Goal: Task Accomplishment & Management: Complete application form

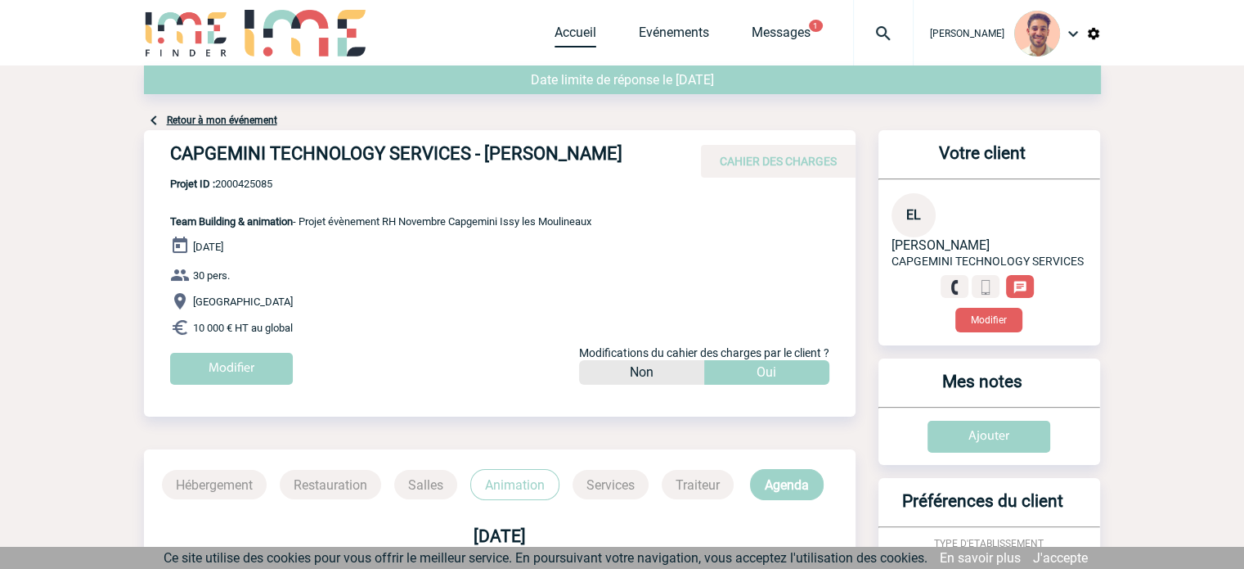
click at [563, 32] on link "Accueil" at bounding box center [576, 36] width 42 height 23
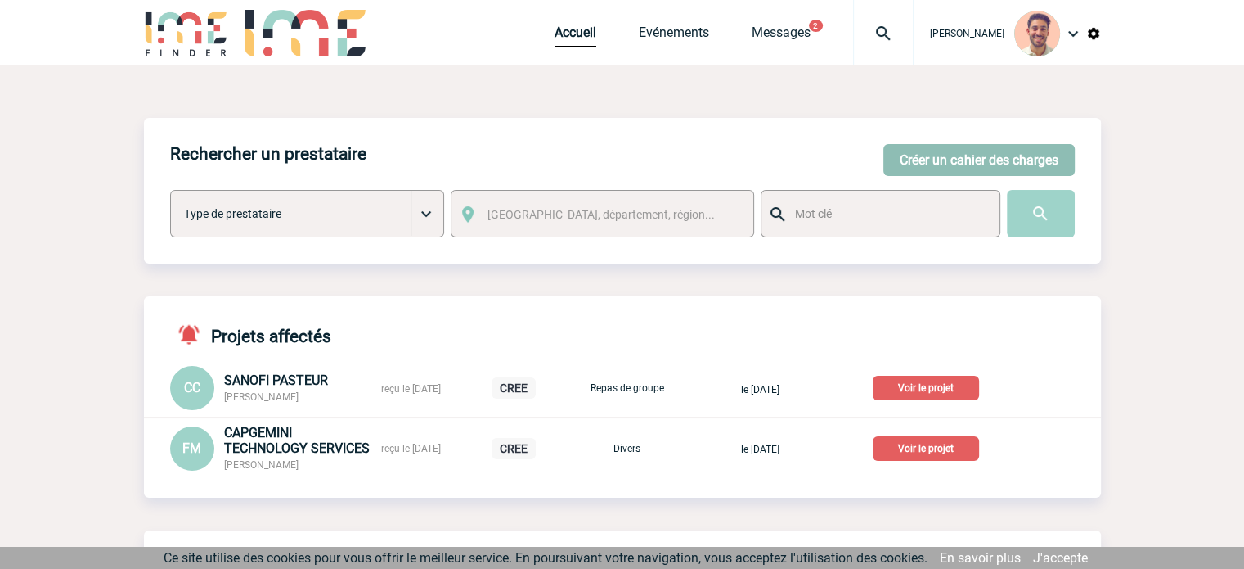
click at [1024, 162] on button "Créer un cahier des charges" at bounding box center [979, 160] width 191 height 32
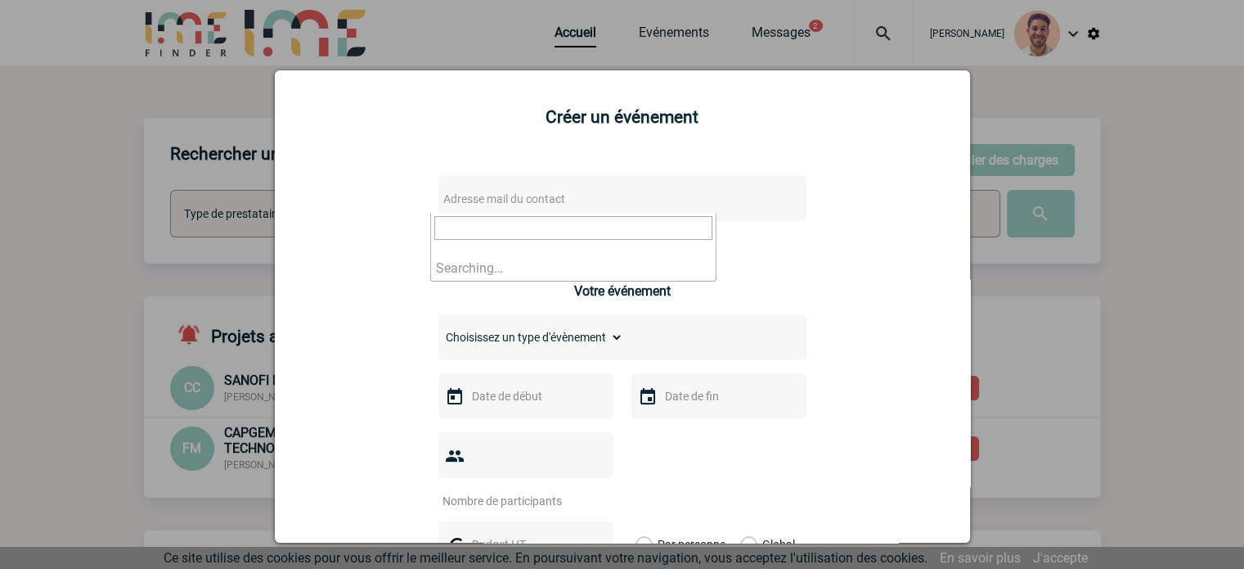
click at [538, 196] on span "Adresse mail du contact" at bounding box center [504, 198] width 122 height 13
click at [519, 230] on input "VIKA Lisette <lisette.vika@rte-france.com>" at bounding box center [573, 228] width 278 height 24
click at [610, 220] on input "lisette.vika@rte-france.com>" at bounding box center [573, 228] width 278 height 24
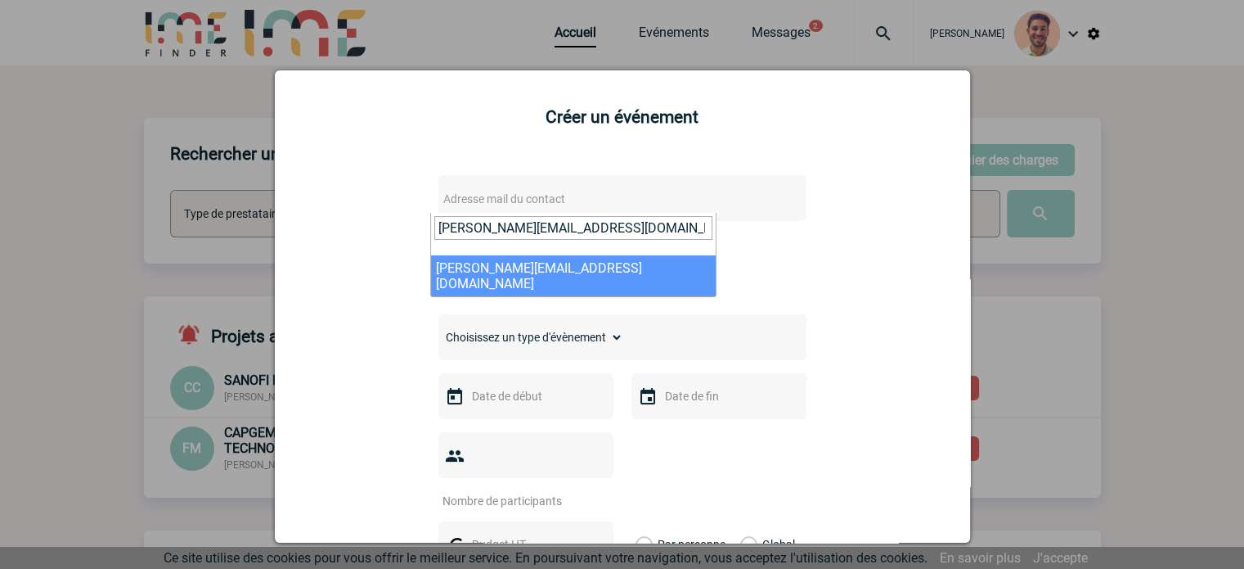
type input "lisette.vika@rte-france.com"
drag, startPoint x: 579, startPoint y: 268, endPoint x: 596, endPoint y: 268, distance: 16.4
select select "130436"
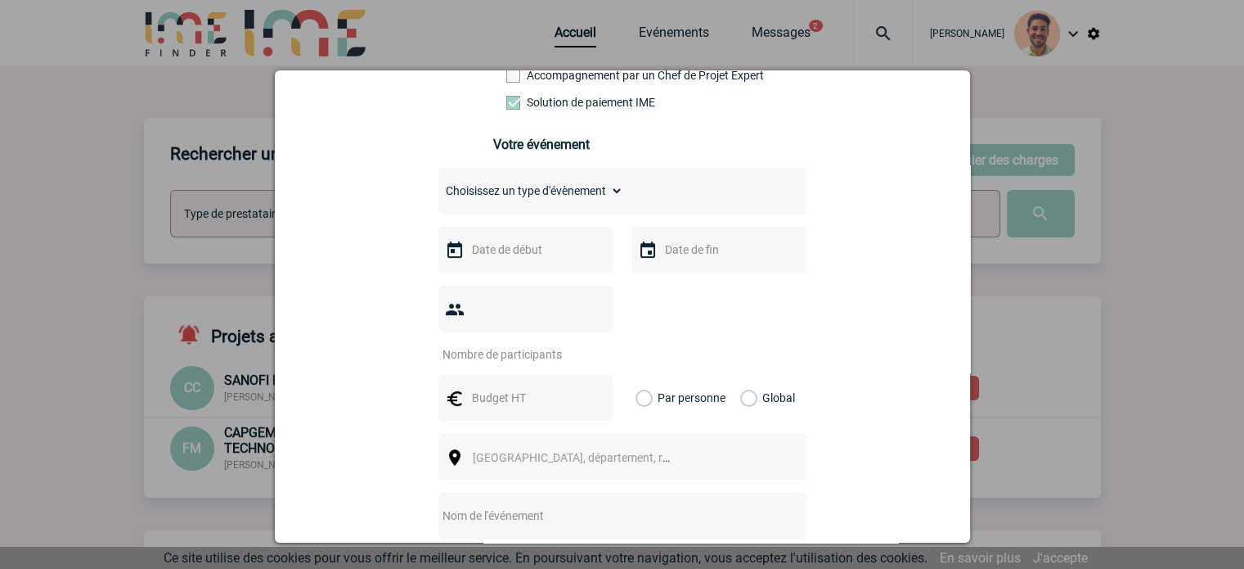
scroll to position [327, 0]
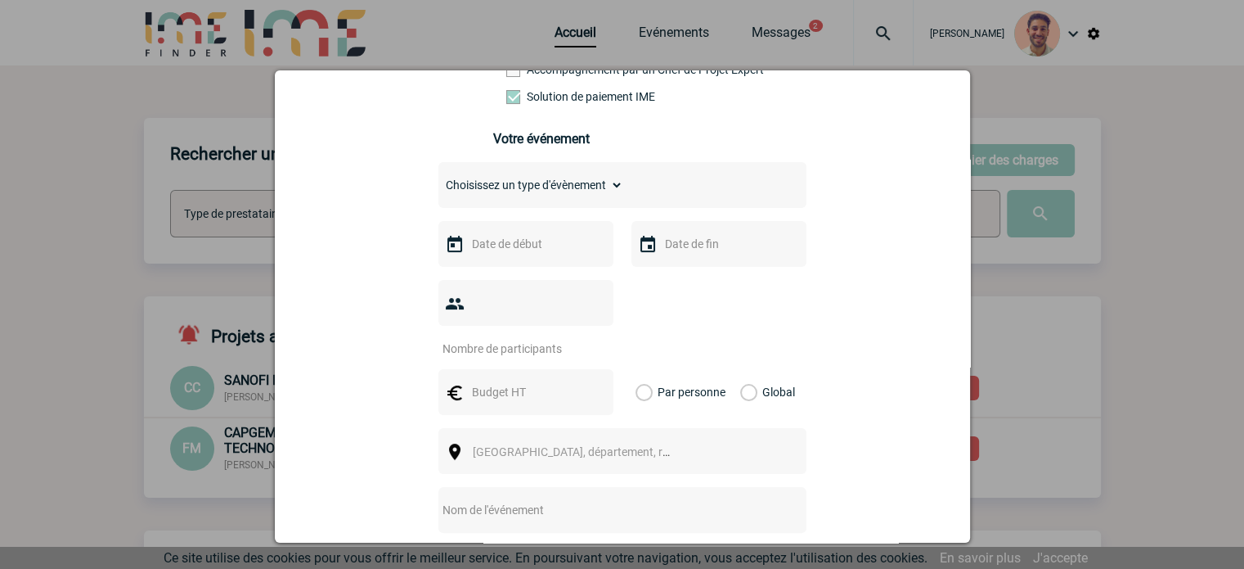
click at [521, 204] on div "Choisissez un type d'évènement Séminaire avec nuitée Séminaire sans nuitée Repa…" at bounding box center [623, 185] width 368 height 46
click at [531, 196] on select "Choisissez un type d'évènement Séminaire avec nuitée Séminaire sans nuitée Repa…" at bounding box center [531, 184] width 185 height 23
select select "2"
click at [439, 178] on select "Choisissez un type d'évènement Séminaire avec nuitée Séminaire sans nuitée Repa…" at bounding box center [531, 184] width 185 height 23
click at [537, 254] on input "text" at bounding box center [524, 243] width 113 height 21
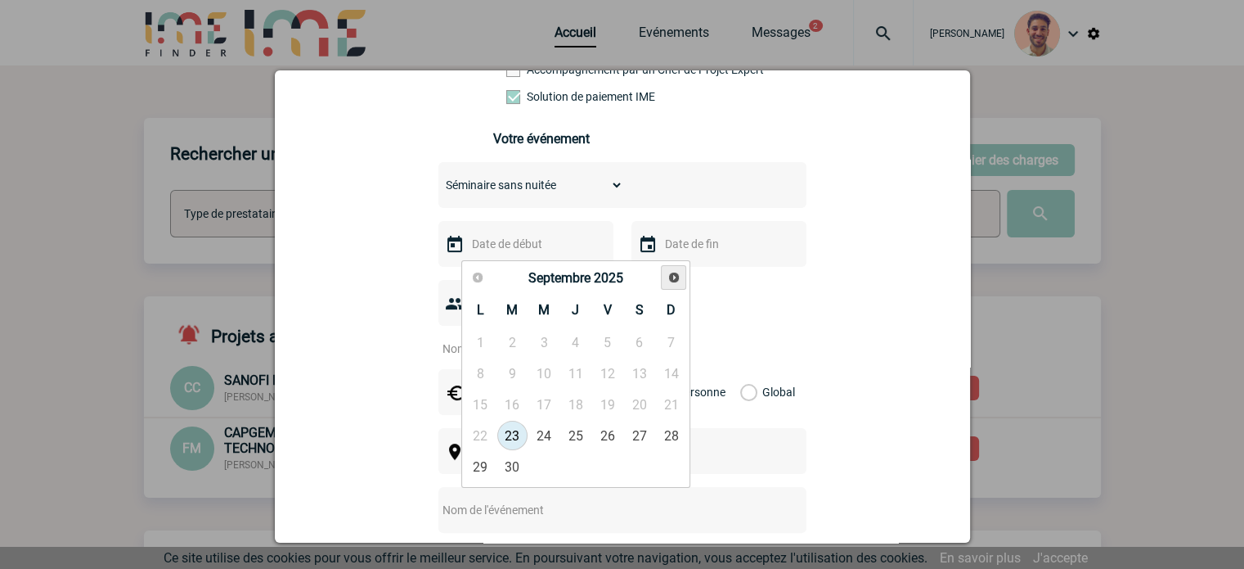
click at [676, 277] on span "Suivant" at bounding box center [674, 277] width 13 height 13
click at [574, 461] on link "29" at bounding box center [575, 466] width 30 height 29
type input "29-01-2026"
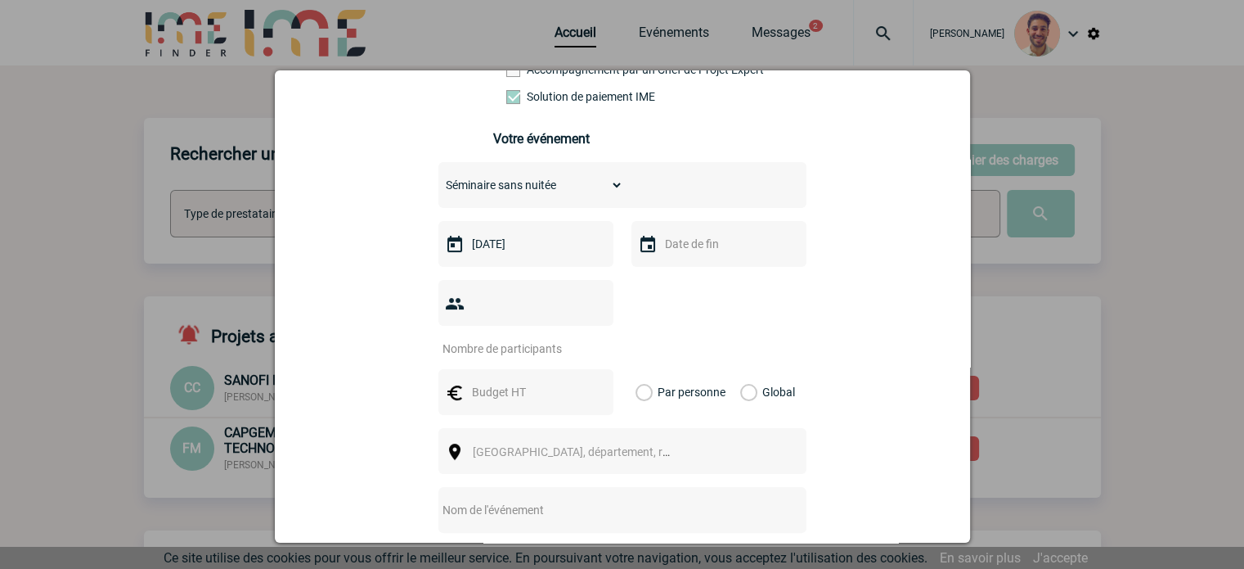
click at [560, 338] on input "number" at bounding box center [516, 348] width 154 height 21
type input "120"
click at [506, 381] on input "text" at bounding box center [524, 391] width 113 height 21
type input "1"
drag, startPoint x: 745, startPoint y: 362, endPoint x: 792, endPoint y: 406, distance: 64.3
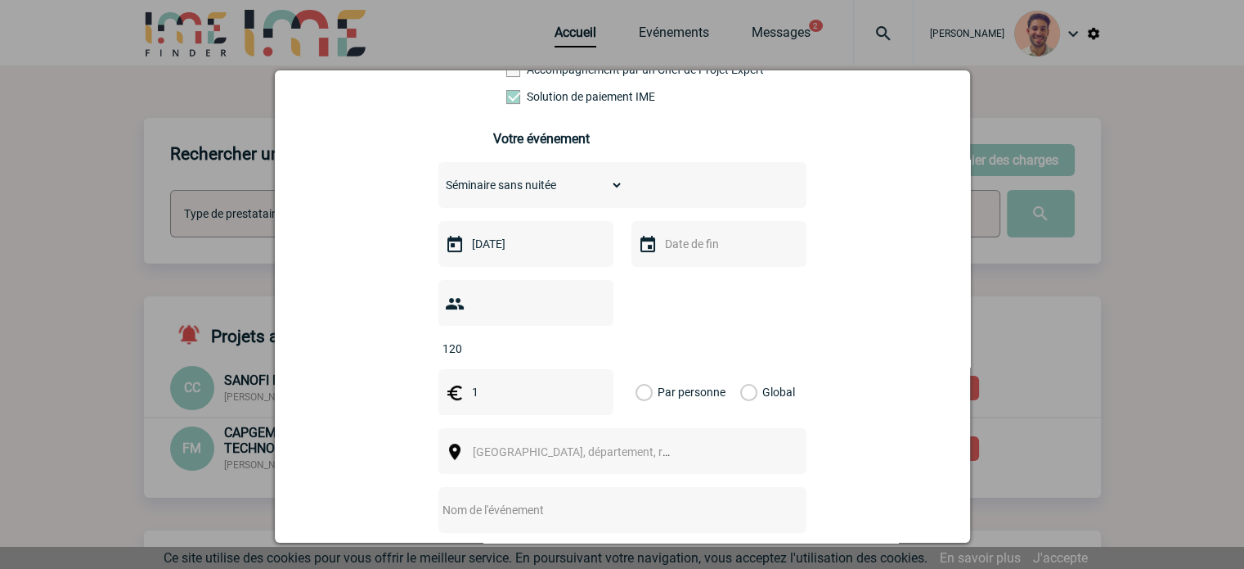
click at [745, 369] on label "Global" at bounding box center [745, 392] width 11 height 46
click at [0, 0] on input "Global" at bounding box center [0, 0] width 0 height 0
click at [594, 445] on span "Ville, département, région..." at bounding box center [586, 451] width 227 height 13
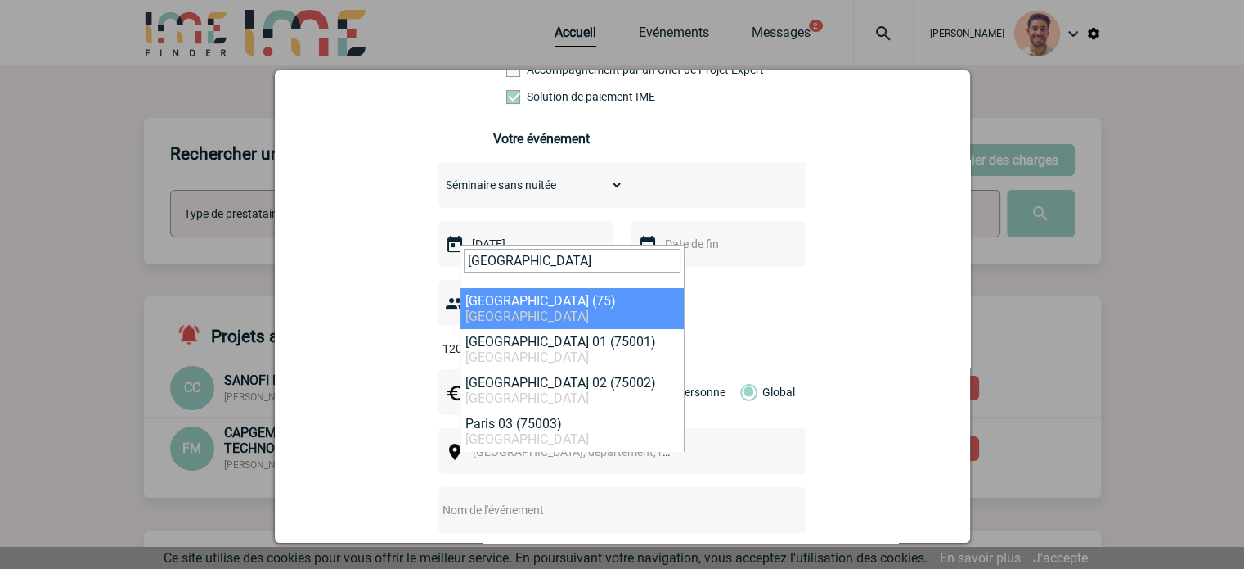
type input "PARIS"
select select "3"
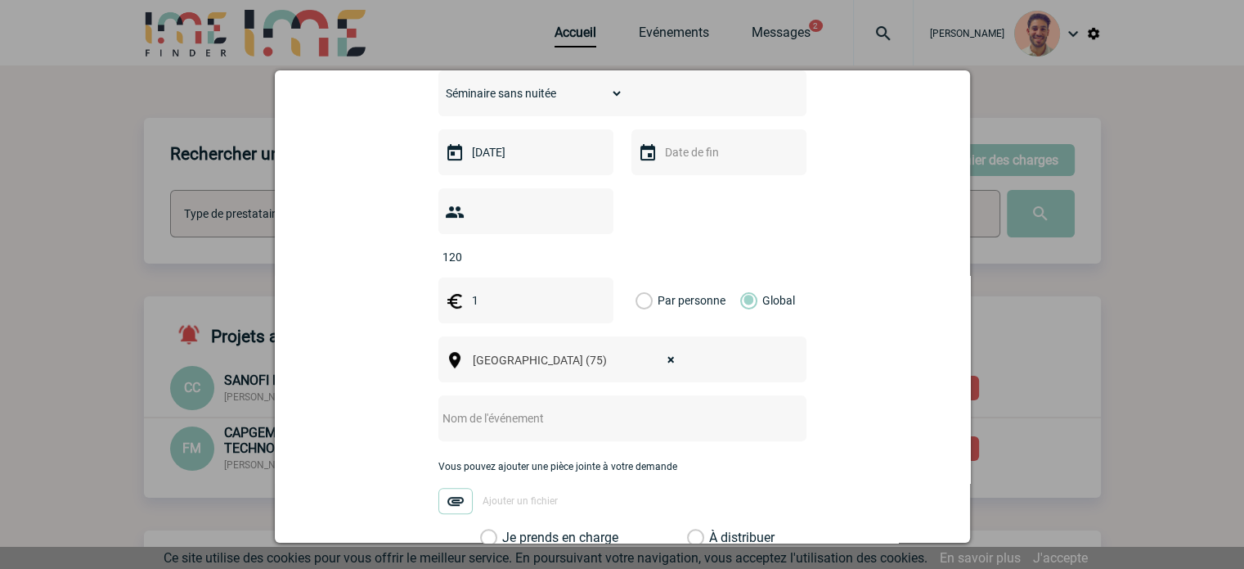
scroll to position [573, 0]
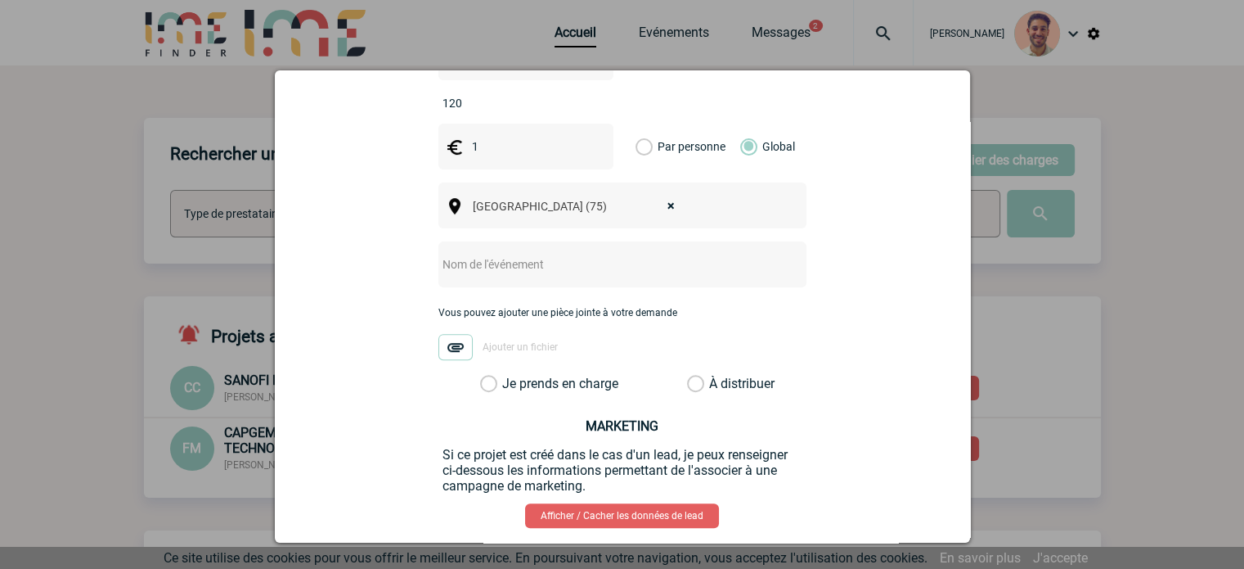
click at [491, 376] on label "Je prends en charge" at bounding box center [494, 384] width 28 height 16
click at [0, 0] on input "Je prends en charge" at bounding box center [0, 0] width 0 height 0
click at [586, 254] on input "text" at bounding box center [601, 264] width 325 height 21
paste input "journée d'étude du jeudi 29 janvier 2026"
click at [439, 254] on input "journée d'étude du jeudi 29 janvier 2026" at bounding box center [601, 264] width 325 height 21
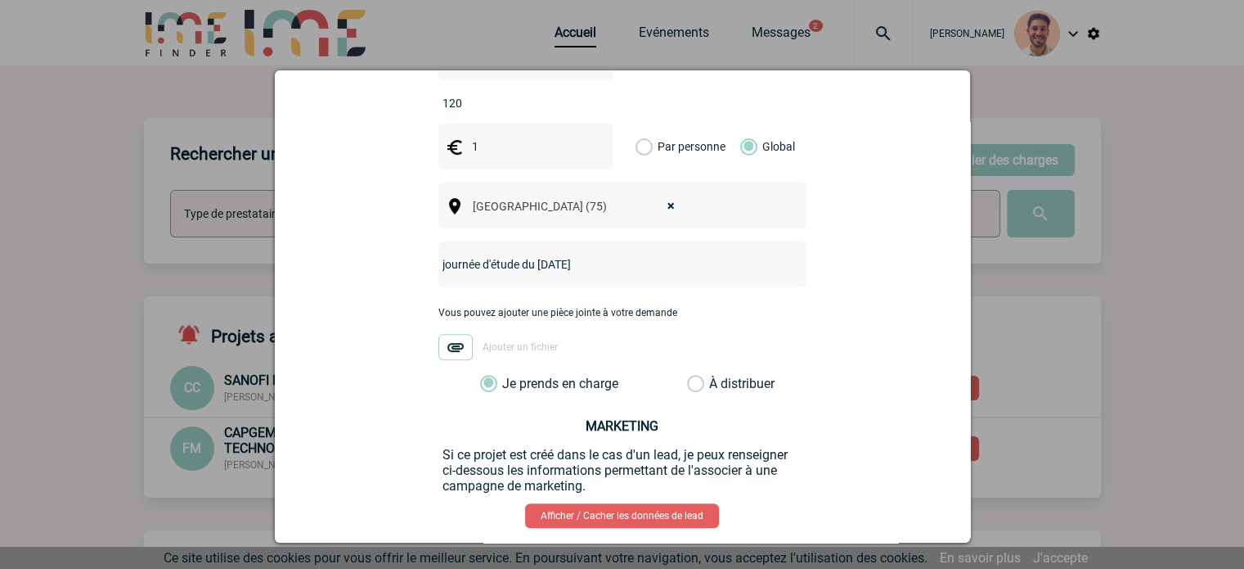
drag, startPoint x: 529, startPoint y: 239, endPoint x: 536, endPoint y: 248, distance: 11.1
click at [530, 254] on input "journée d'étude du jeudi 29 janvier 2026" at bounding box center [601, 264] width 325 height 21
click at [439, 254] on input "journée d'étude 29 janvier 2026" at bounding box center [601, 264] width 325 height 21
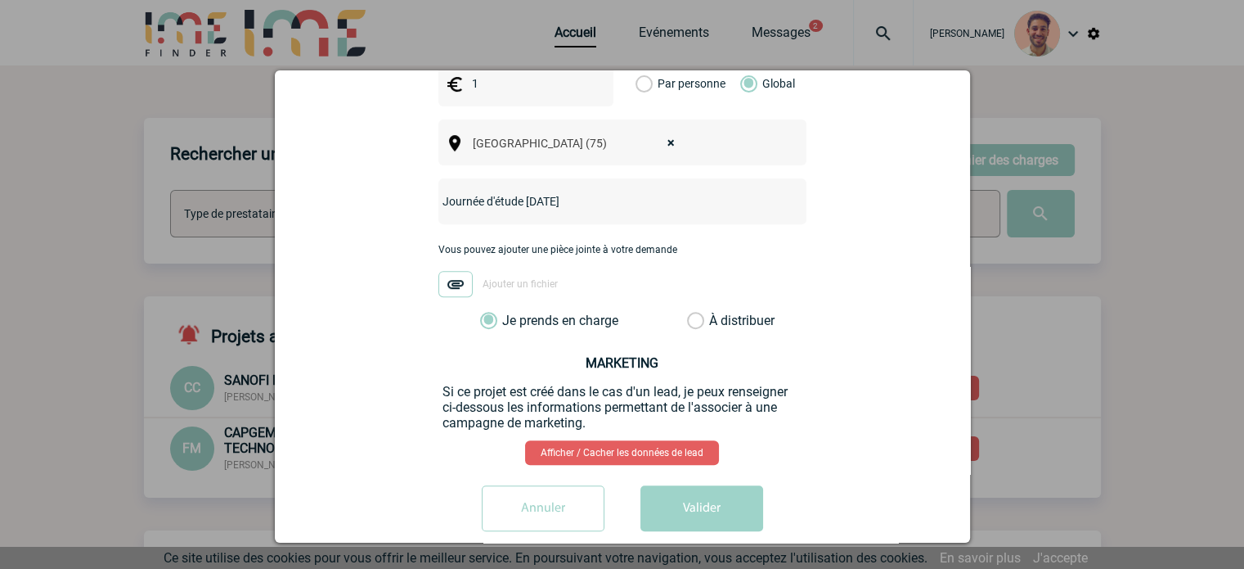
scroll to position [637, 0]
type input "Journée d'étude 29 janvier 2026"
click at [727, 484] on button "Valider" at bounding box center [702, 507] width 123 height 46
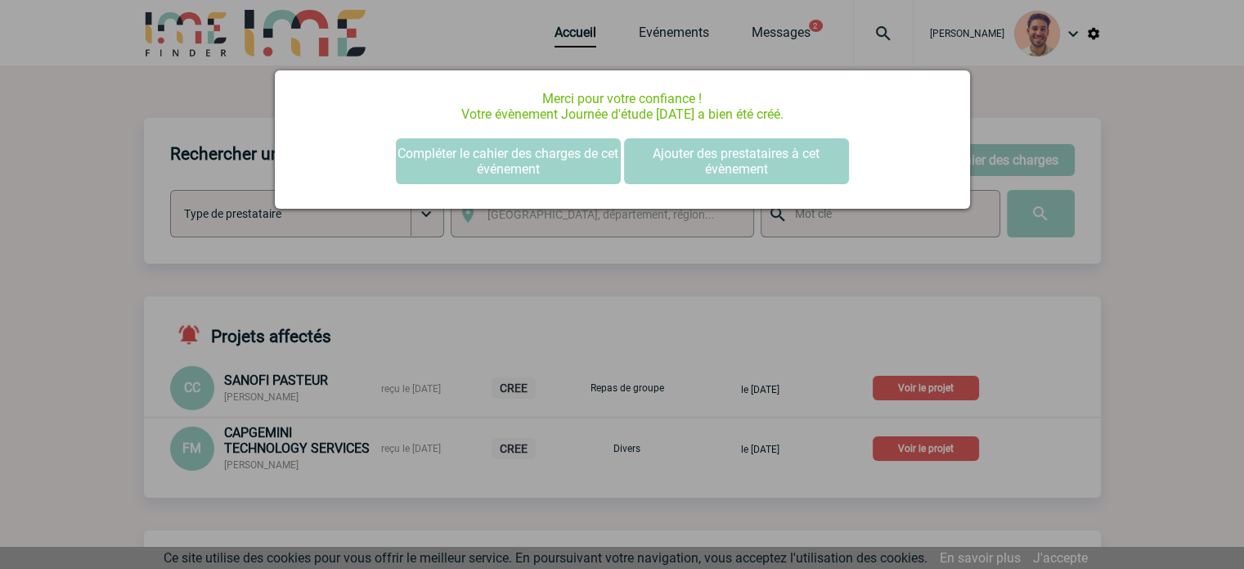
scroll to position [0, 0]
click at [1010, 99] on div at bounding box center [622, 284] width 1244 height 569
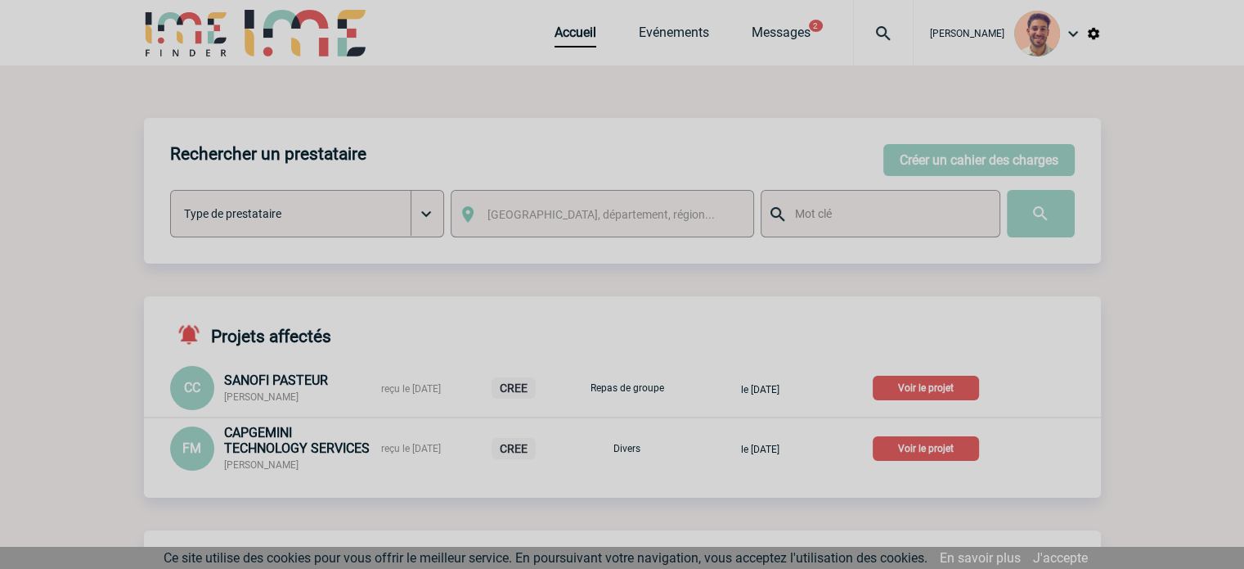
click at [676, 39] on div at bounding box center [622, 284] width 1244 height 569
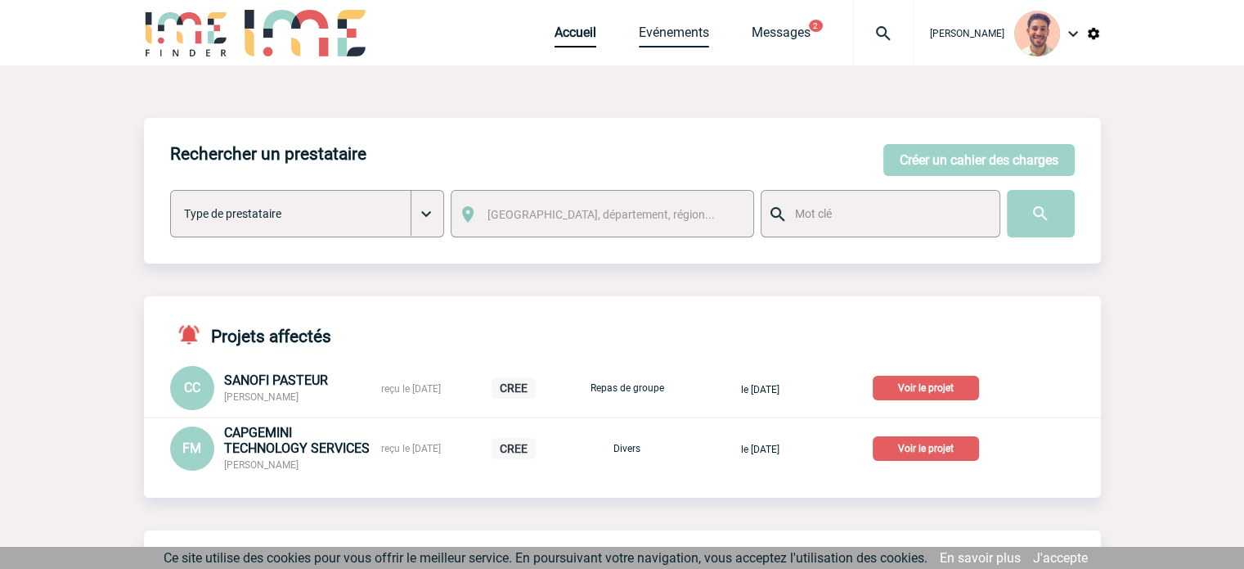
click at [674, 29] on link "Evénements" at bounding box center [674, 36] width 70 height 23
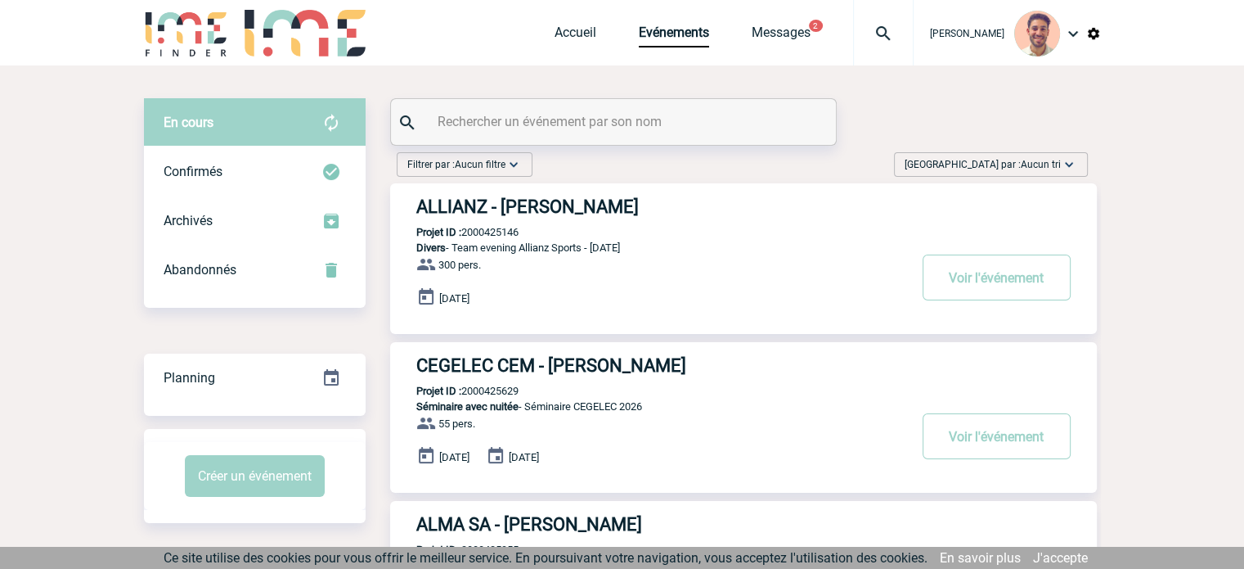
click at [694, 125] on input "text" at bounding box center [616, 122] width 364 height 24
paste input "2000425673"
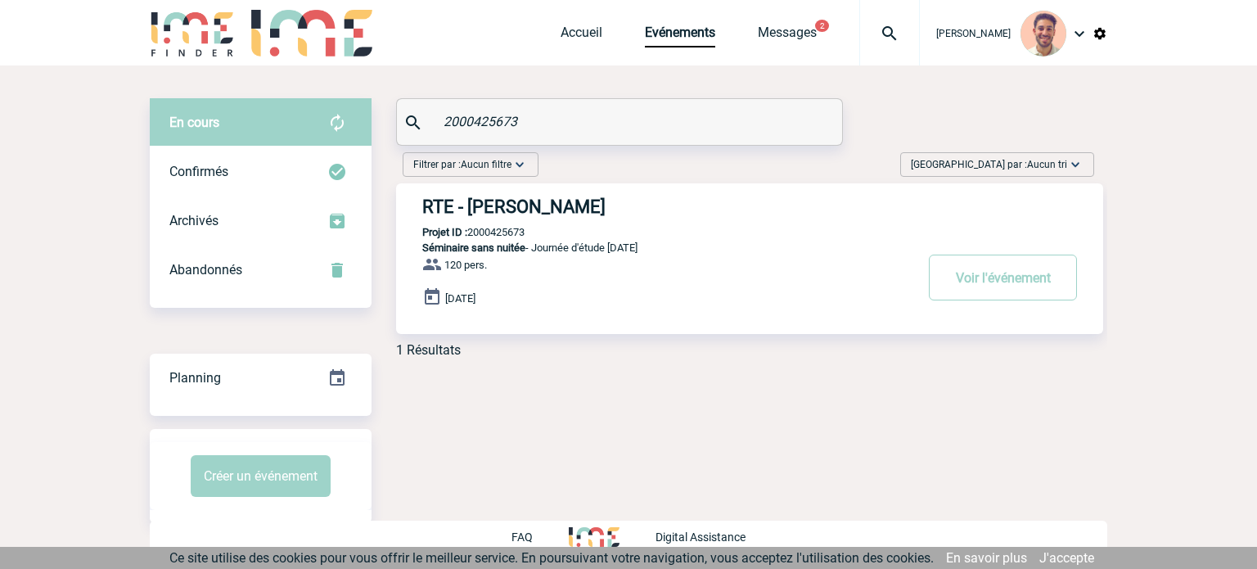
type input "2000425673"
click at [470, 210] on h3 "RTE - [PERSON_NAME]" at bounding box center [667, 206] width 491 height 20
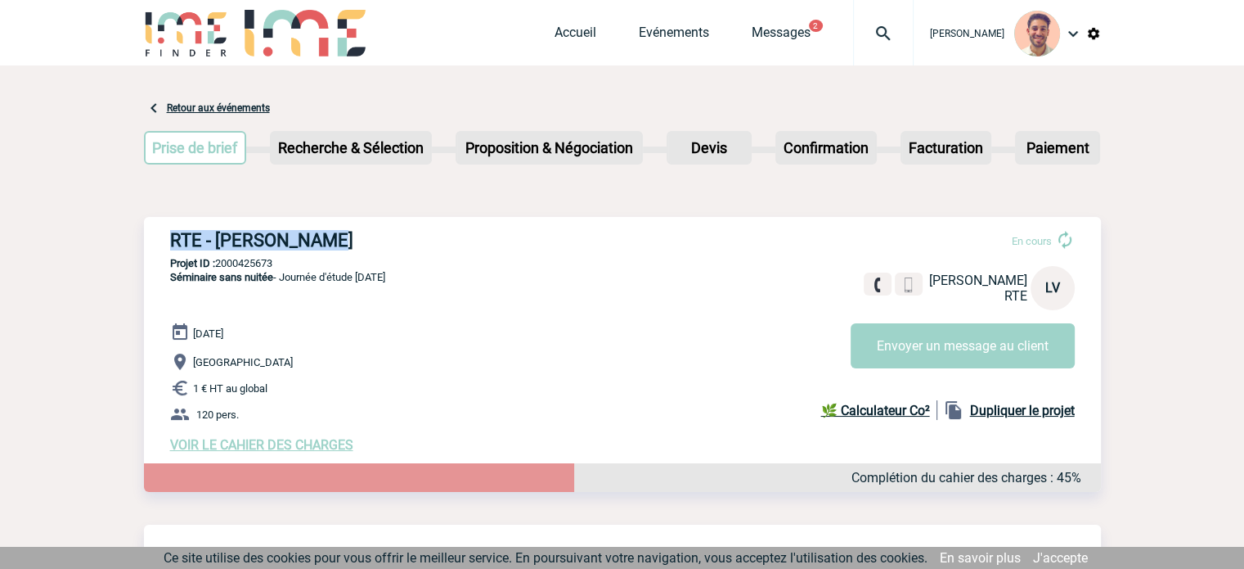
drag, startPoint x: 363, startPoint y: 247, endPoint x: 160, endPoint y: 240, distance: 203.9
click at [160, 240] on div "RTE - Lisette VIKA En cours Lisette VIKA RTE LV Envoyer un message au client RT…" at bounding box center [622, 341] width 957 height 249
copy h3 "RTE - Lisette VIKA"
drag, startPoint x: 288, startPoint y: 264, endPoint x: 268, endPoint y: 290, distance: 32.1
click at [220, 263] on p "Projet ID : 2000425673" at bounding box center [622, 263] width 957 height 12
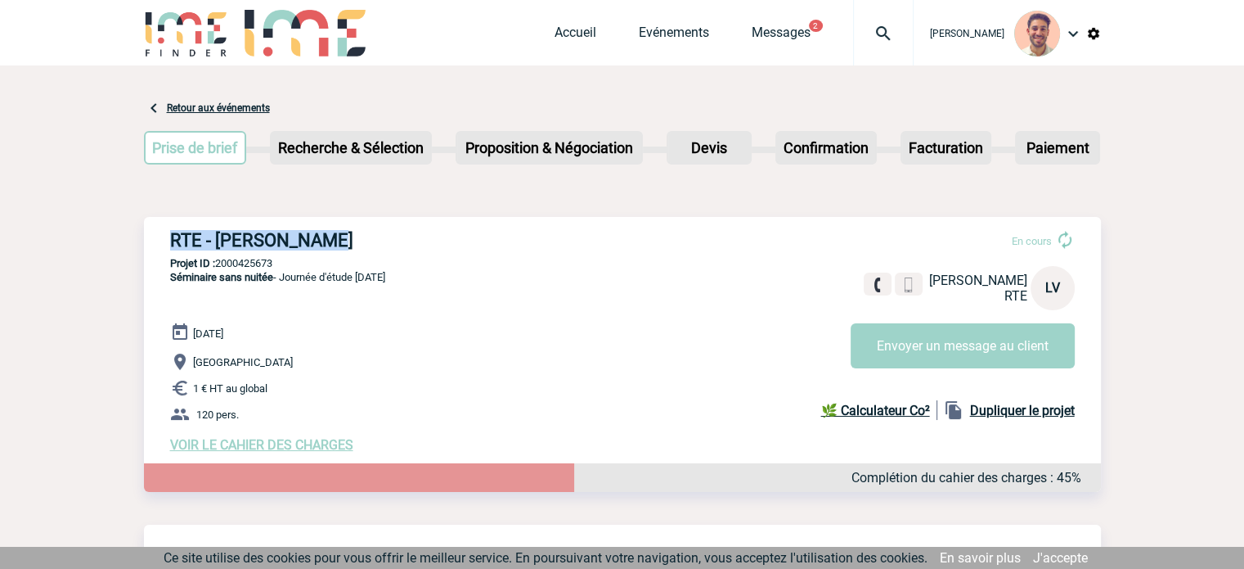
copy p "2000425673"
